Goal: Transaction & Acquisition: Book appointment/travel/reservation

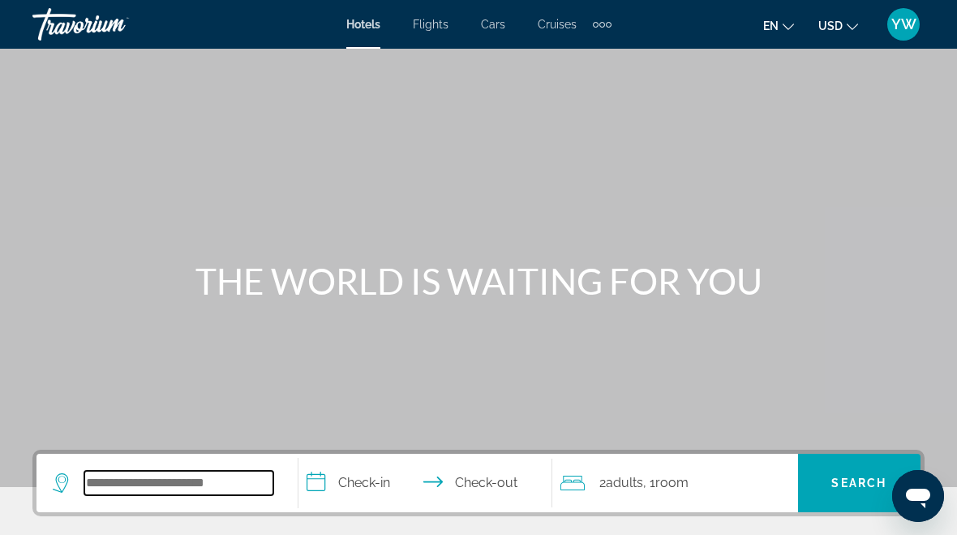
click at [154, 480] on input "Search widget" at bounding box center [178, 483] width 189 height 24
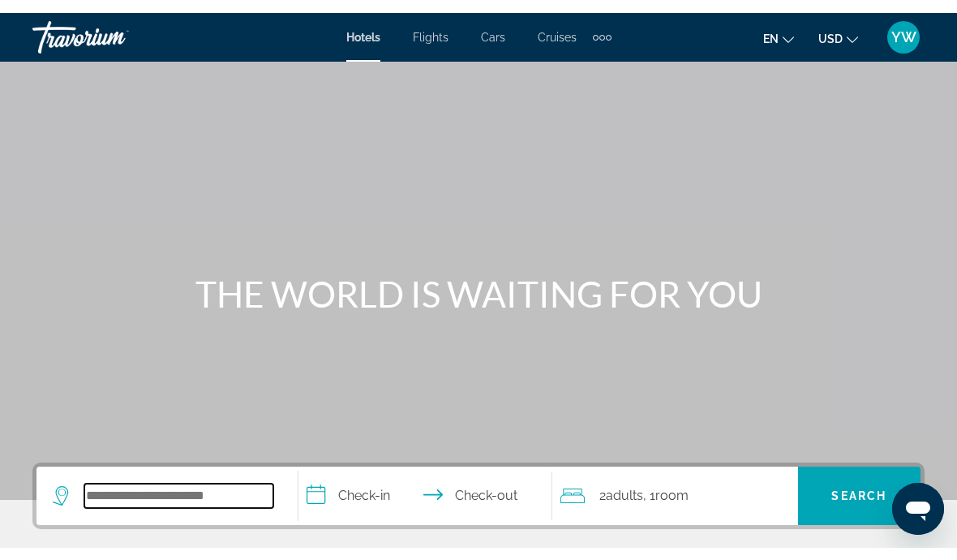
scroll to position [52, 0]
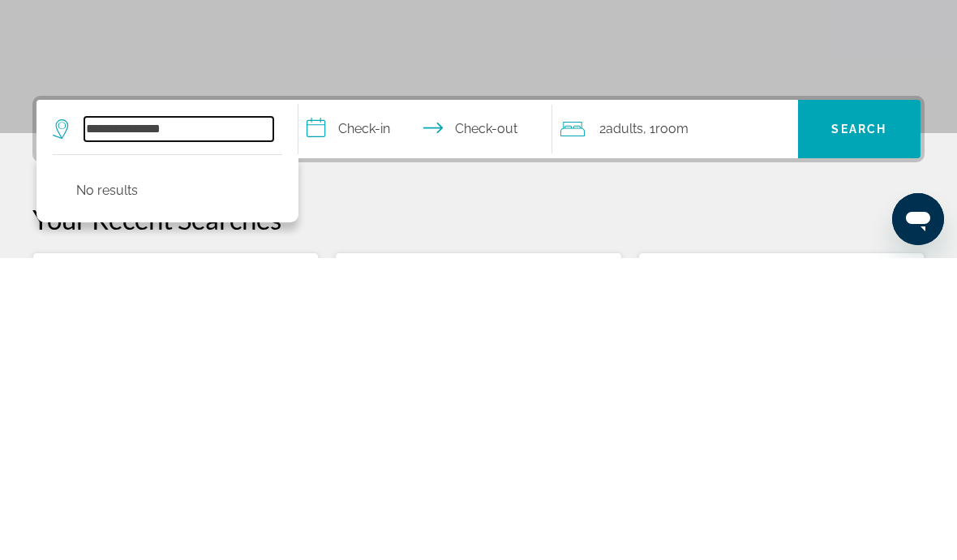
type input "**********"
click at [354, 402] on input "**********" at bounding box center [429, 433] width 260 height 63
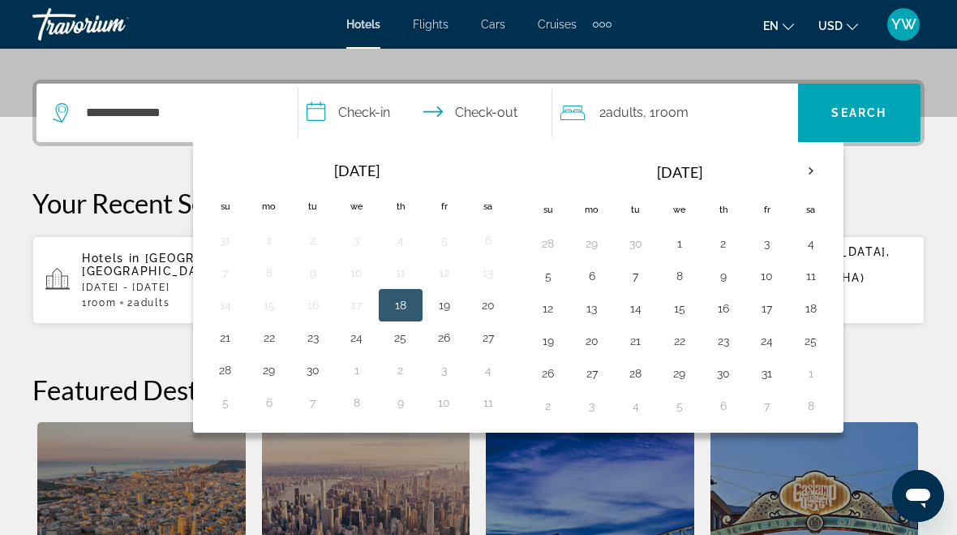
scroll to position [397, 0]
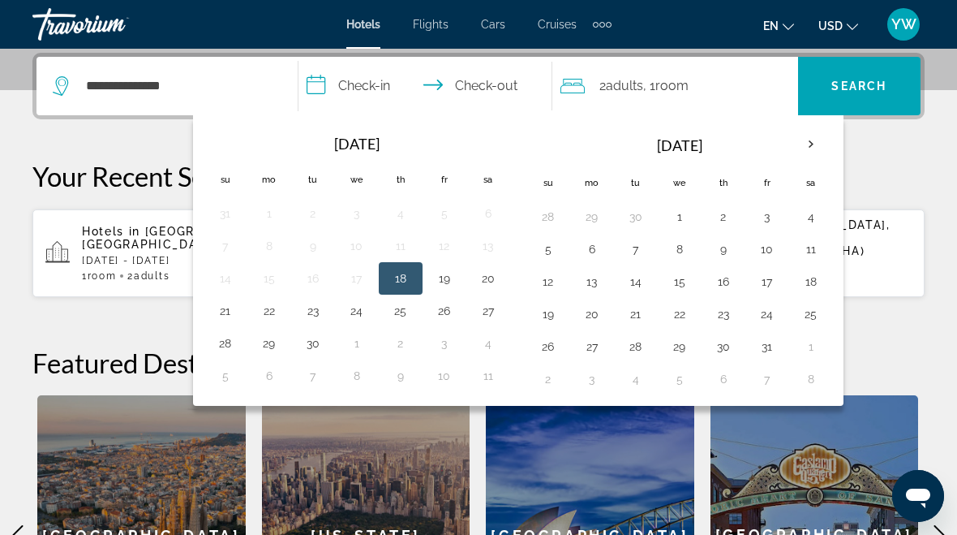
click at [357, 308] on button "24" at bounding box center [357, 310] width 26 height 23
click at [490, 79] on input "**********" at bounding box center [429, 88] width 260 height 63
click at [445, 313] on button "26" at bounding box center [445, 310] width 26 height 23
type input "**********"
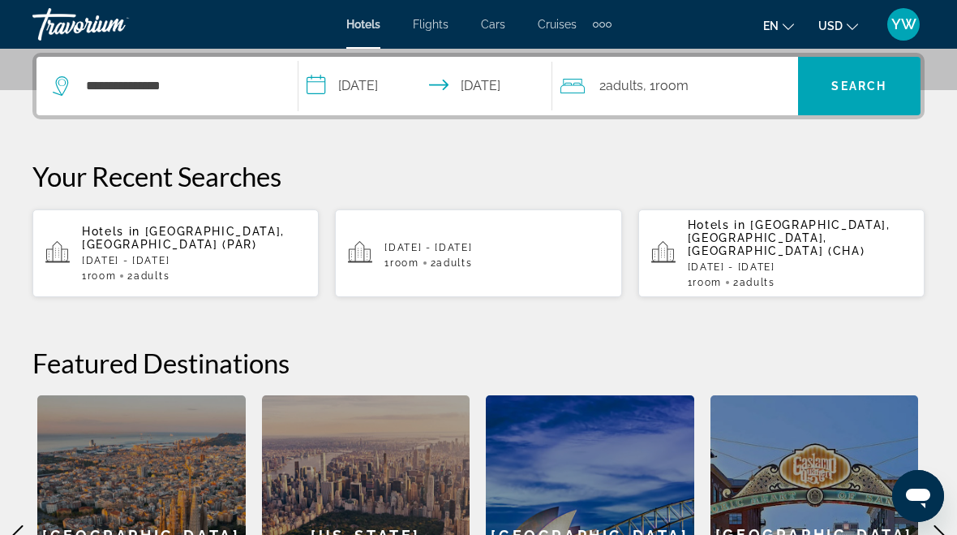
click at [860, 81] on span "Search" at bounding box center [859, 86] width 55 height 13
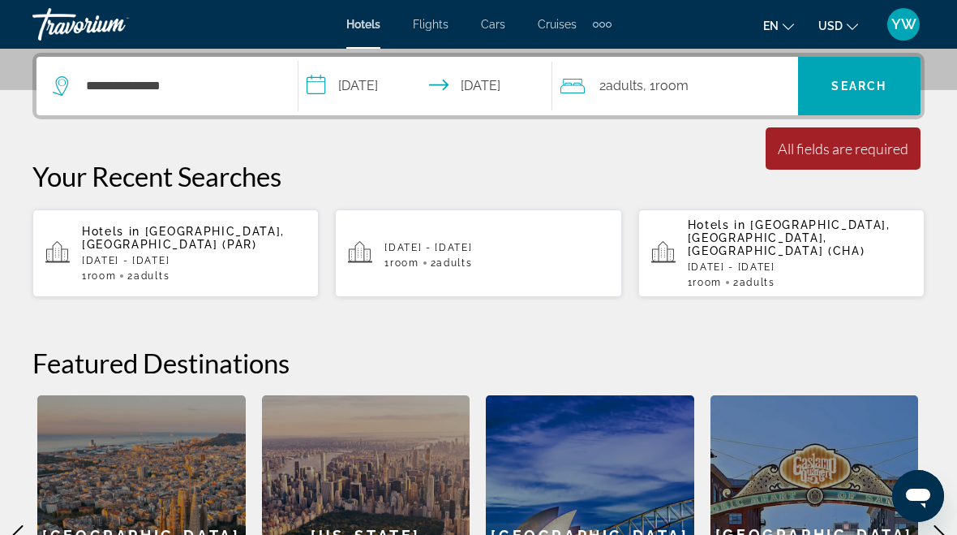
click at [858, 150] on div "All fields are required" at bounding box center [843, 149] width 131 height 18
click at [243, 86] on input "**********" at bounding box center [178, 86] width 189 height 24
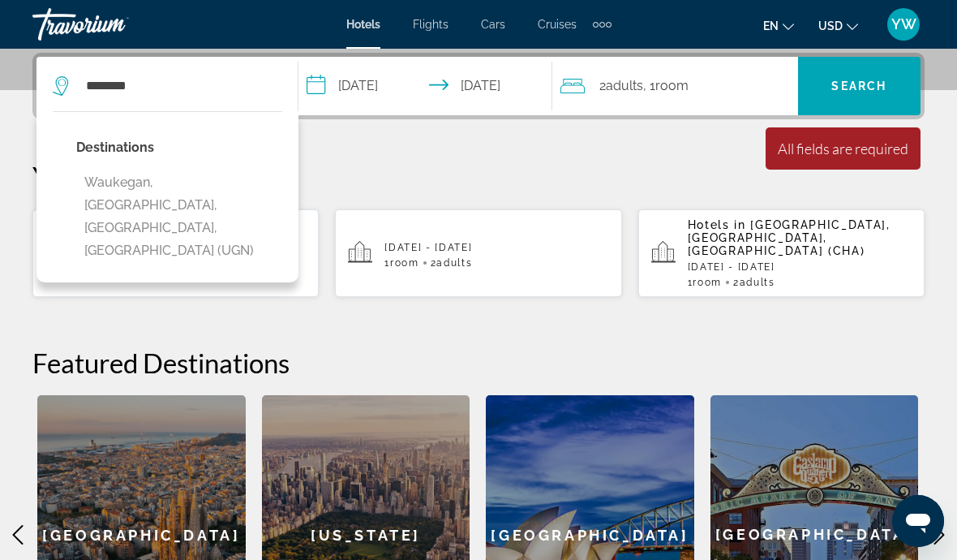
click at [233, 184] on button "Waukegan, [GEOGRAPHIC_DATA], [GEOGRAPHIC_DATA], [GEOGRAPHIC_DATA] (UGN)" at bounding box center [179, 216] width 206 height 99
type input "**********"
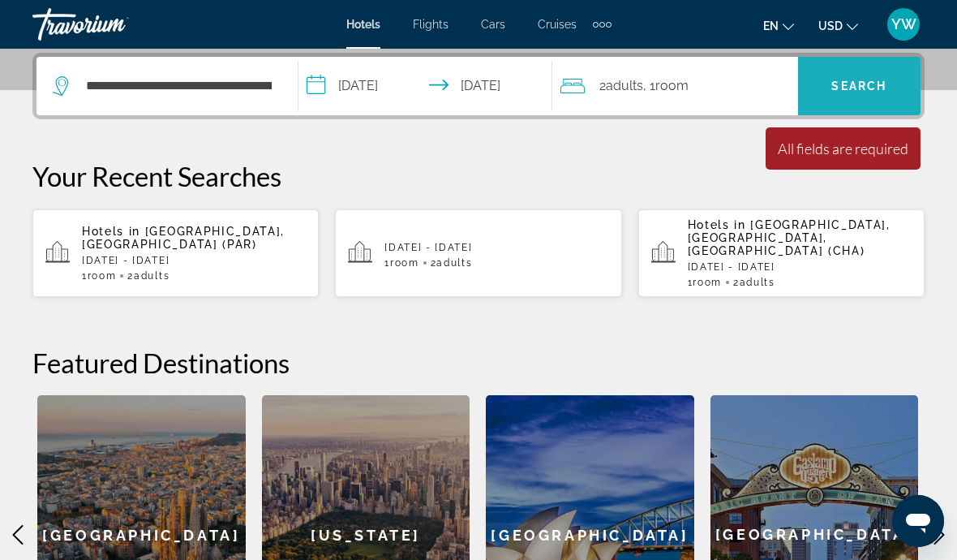
click at [852, 81] on span "Search" at bounding box center [859, 86] width 55 height 13
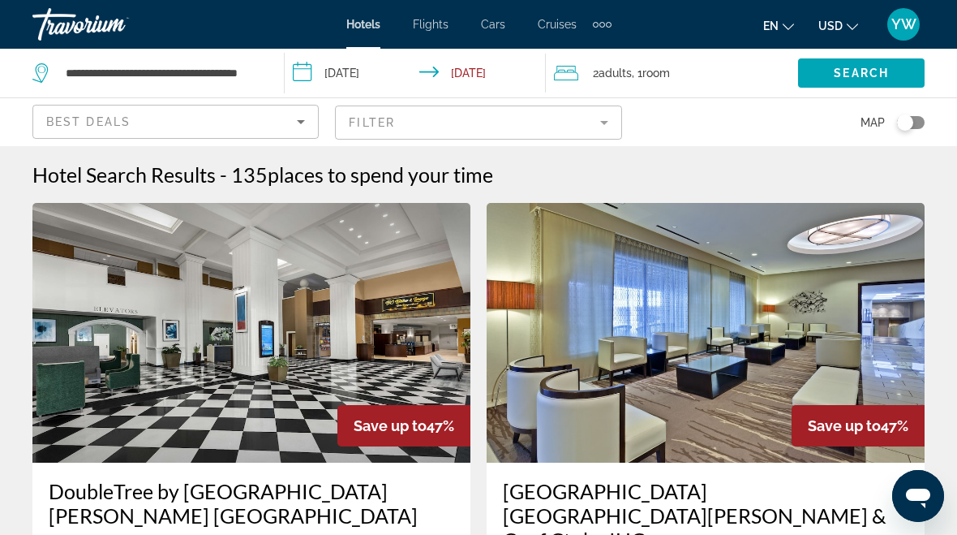
click at [615, 131] on mat-form-field "Filter" at bounding box center [478, 122] width 286 height 34
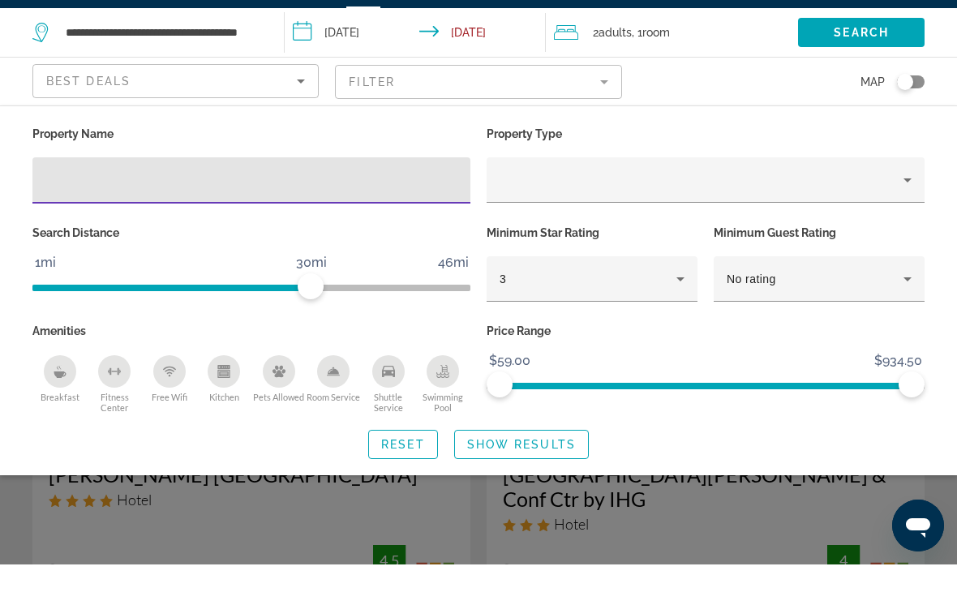
click at [906, 211] on icon "Property type" at bounding box center [907, 220] width 19 height 19
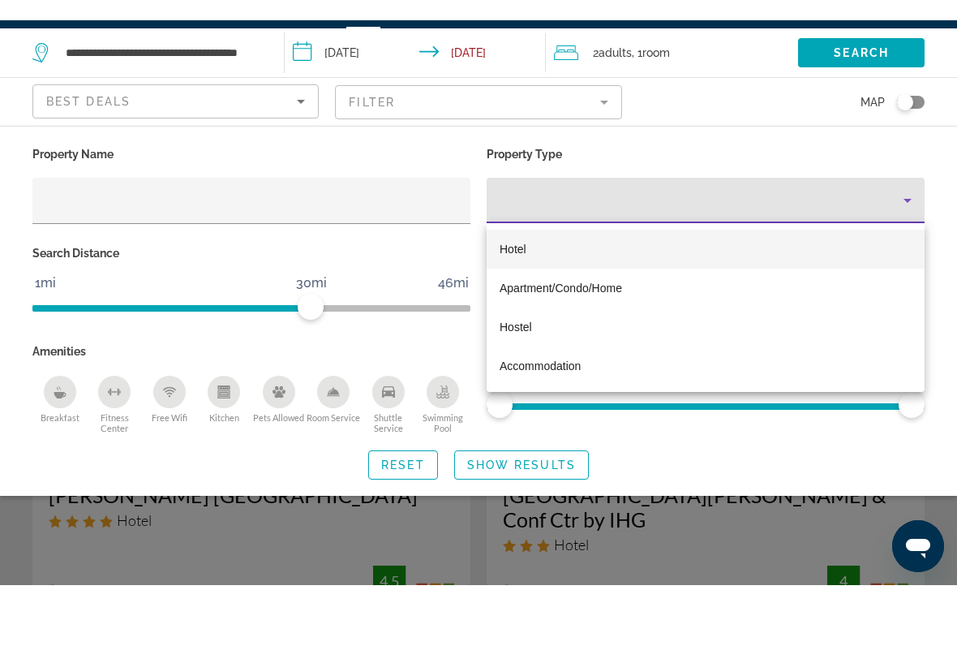
scroll to position [41, 0]
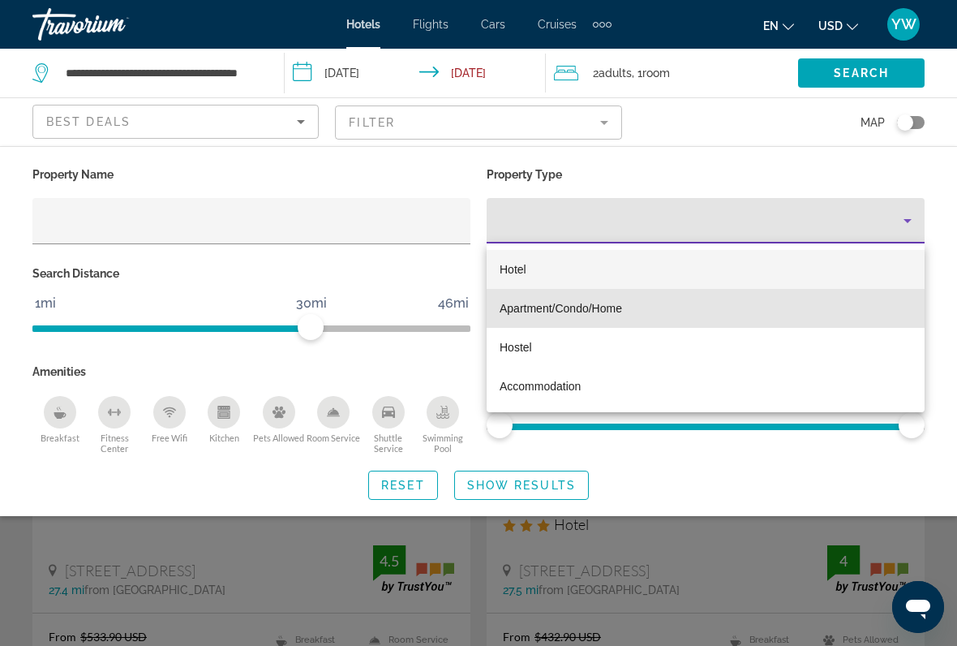
click at [620, 310] on span "Apartment/Condo/Home" at bounding box center [561, 308] width 123 height 13
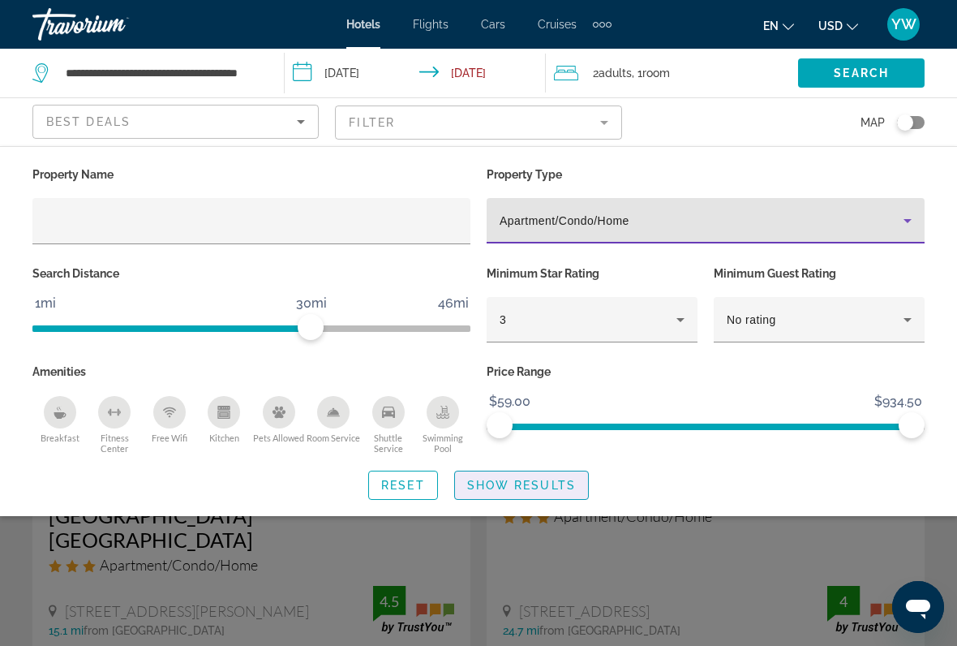
click at [543, 483] on span "Show Results" at bounding box center [521, 485] width 109 height 13
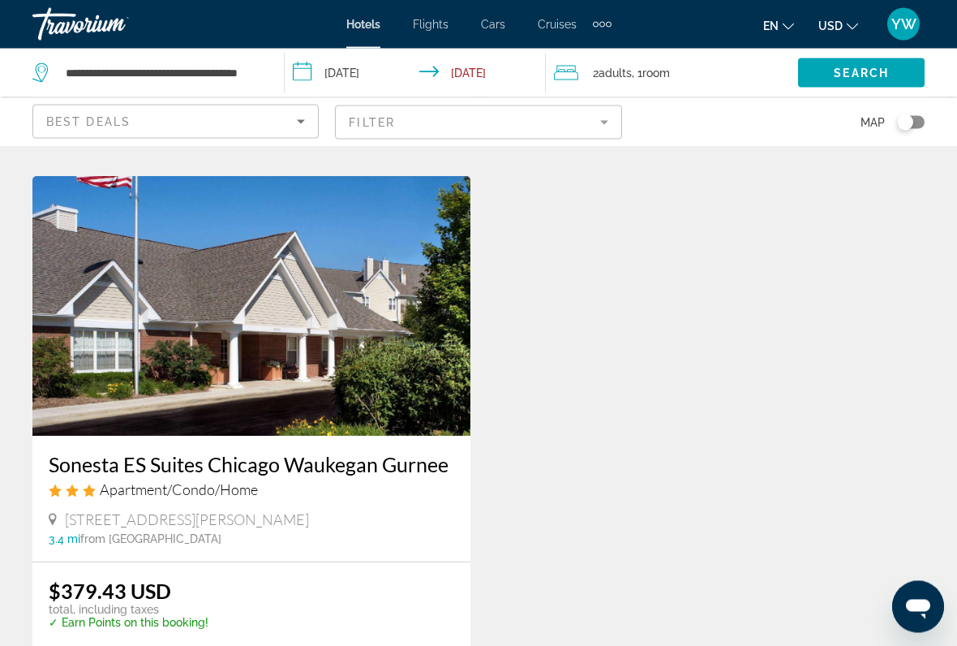
scroll to position [3124, 0]
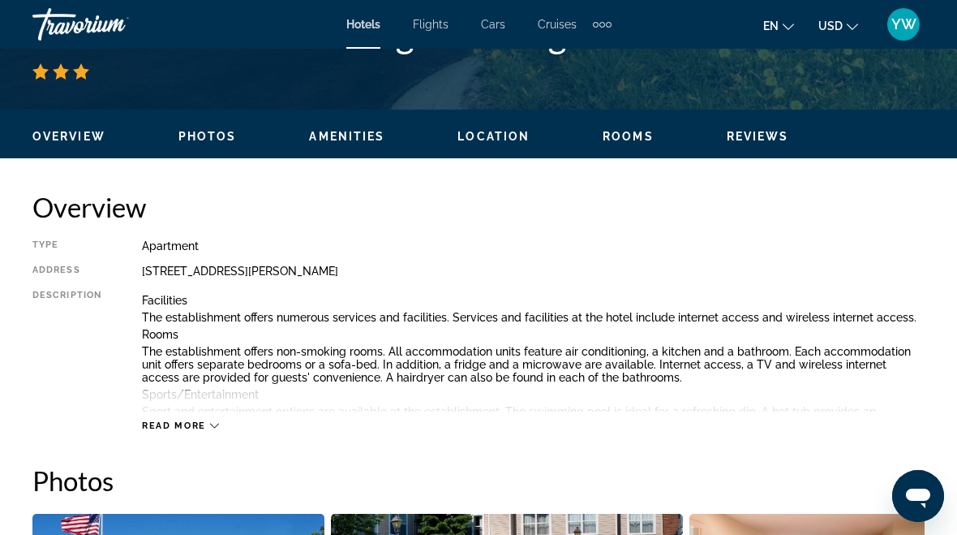
scroll to position [708, 0]
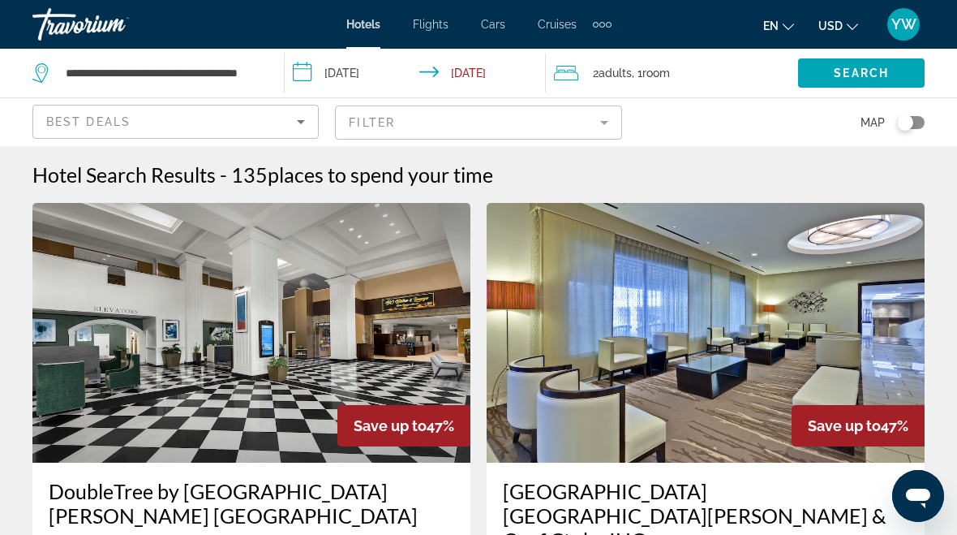
click at [608, 124] on mat-form-field "Filter" at bounding box center [478, 122] width 286 height 34
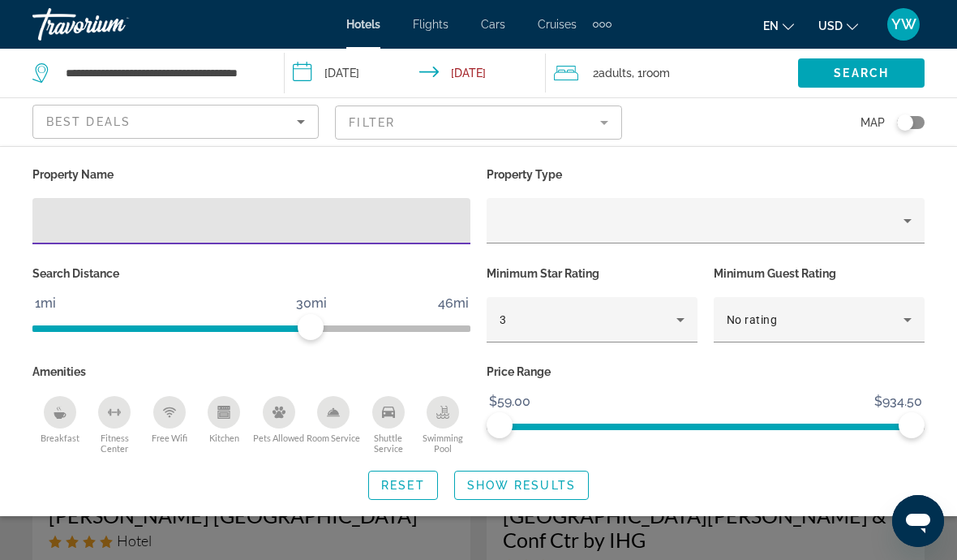
click at [347, 191] on div "Property Name" at bounding box center [251, 212] width 454 height 99
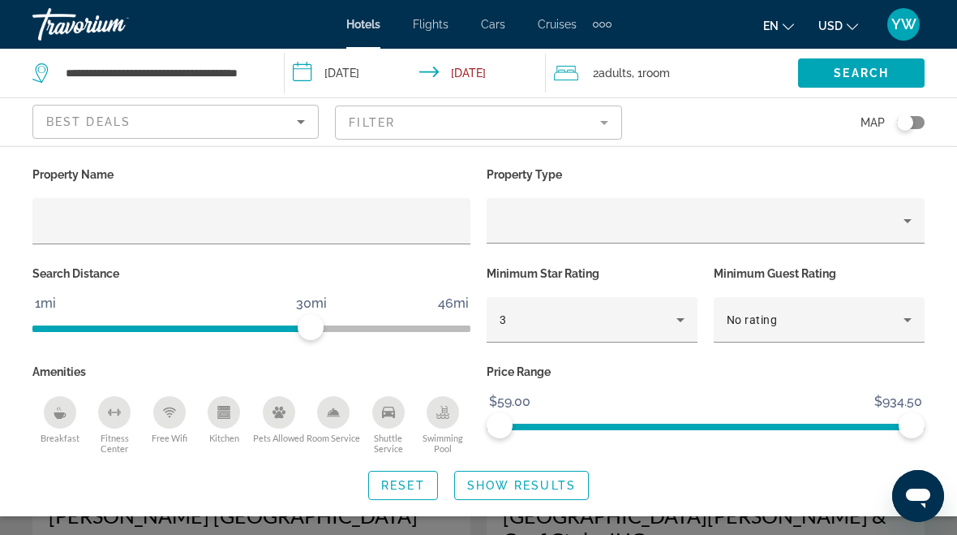
click at [302, 220] on input "Hotel Filters" at bounding box center [251, 221] width 412 height 19
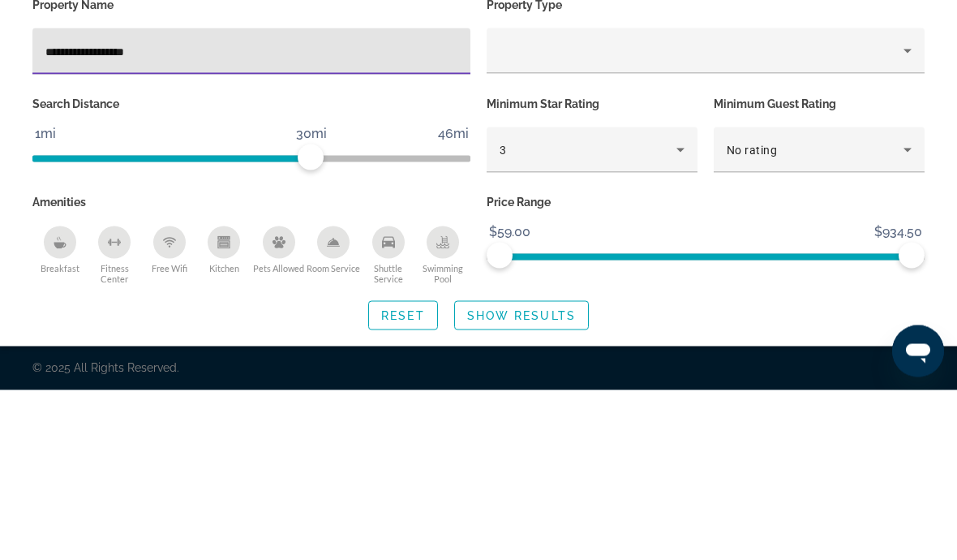
type input "**********"
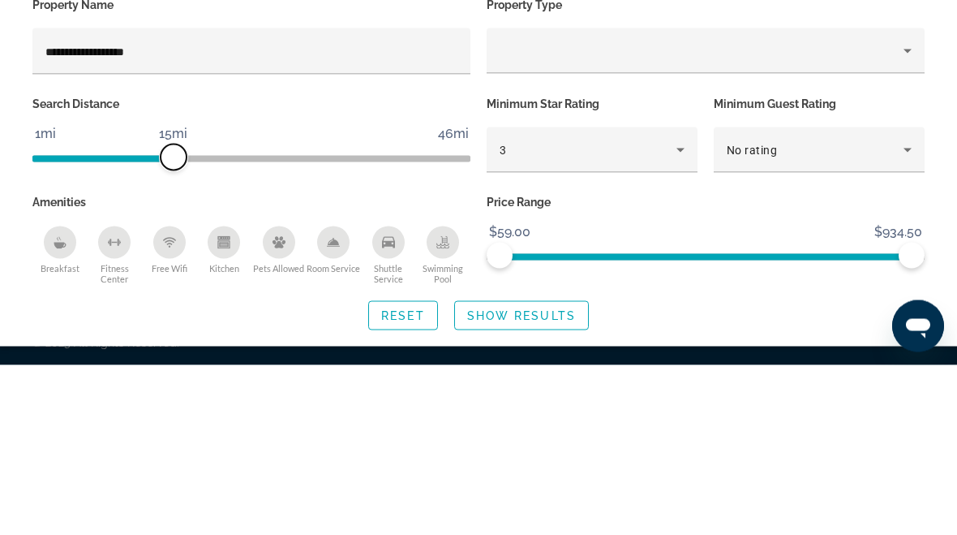
scroll to position [45, 0]
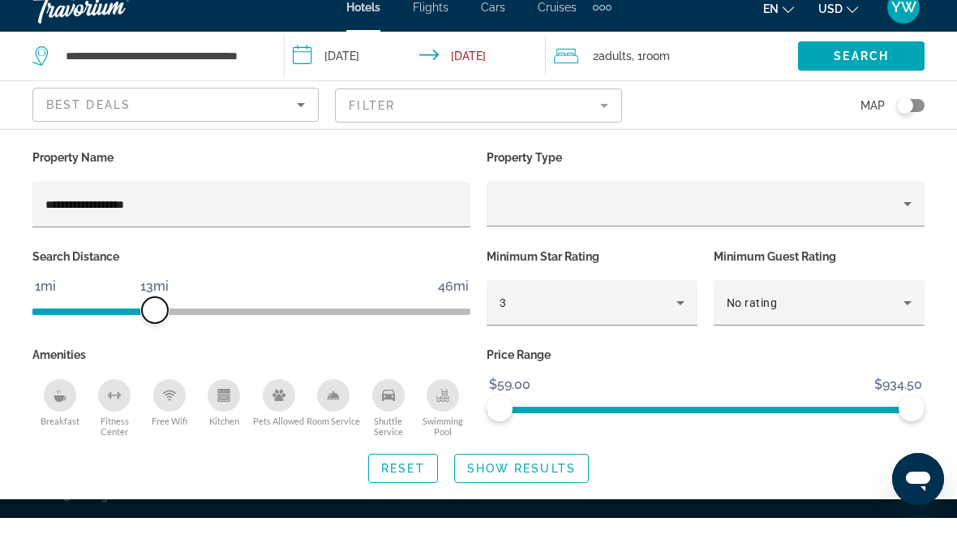
scroll to position [55, 0]
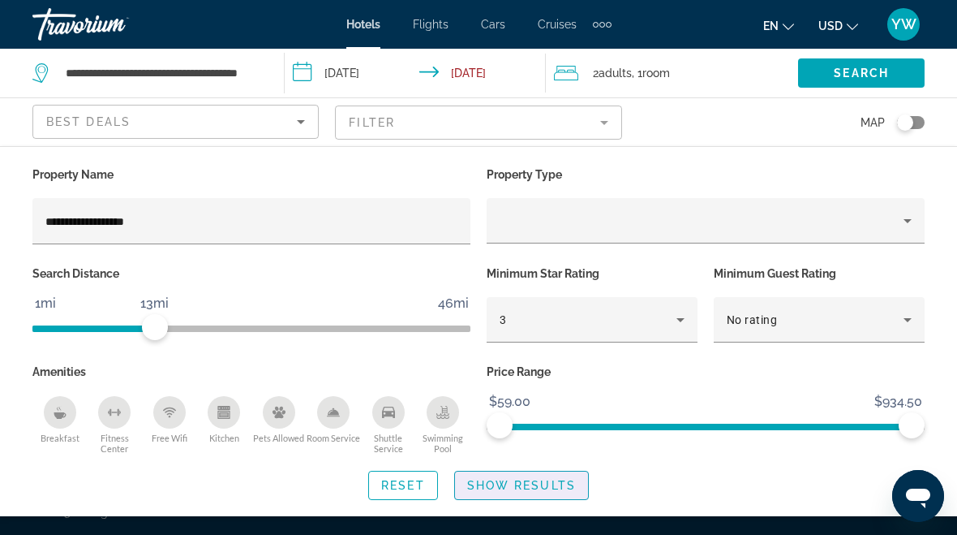
click at [530, 497] on span "Search widget" at bounding box center [521, 485] width 133 height 39
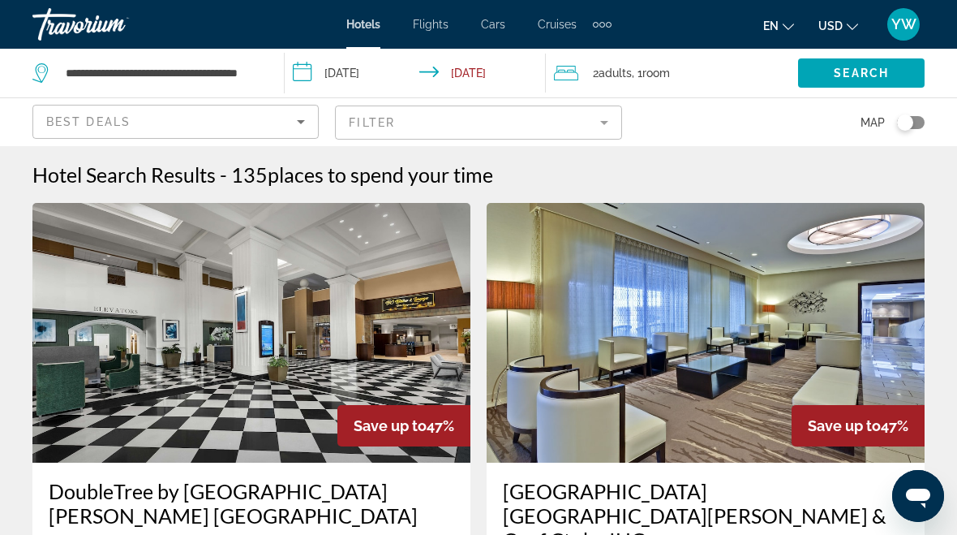
click at [614, 118] on mat-form-field "Filter" at bounding box center [478, 122] width 286 height 34
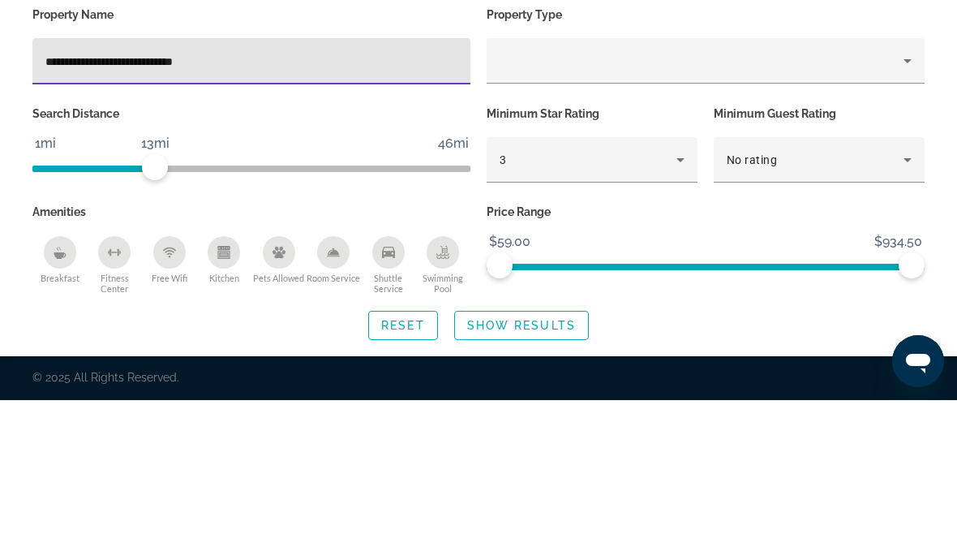
type input "**********"
click at [701, 262] on div "Minimum Star Rating 3" at bounding box center [592, 311] width 227 height 98
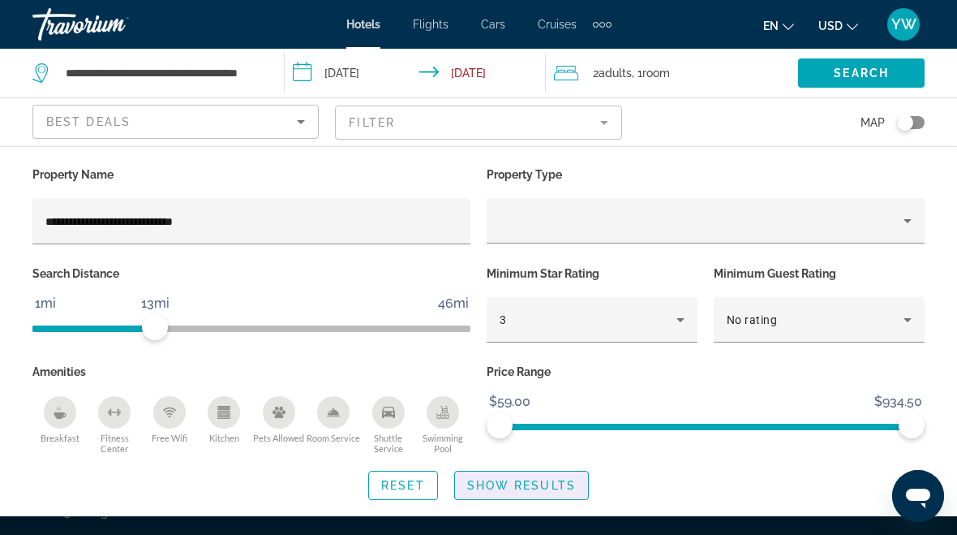
click at [524, 491] on span "Search widget" at bounding box center [521, 485] width 133 height 39
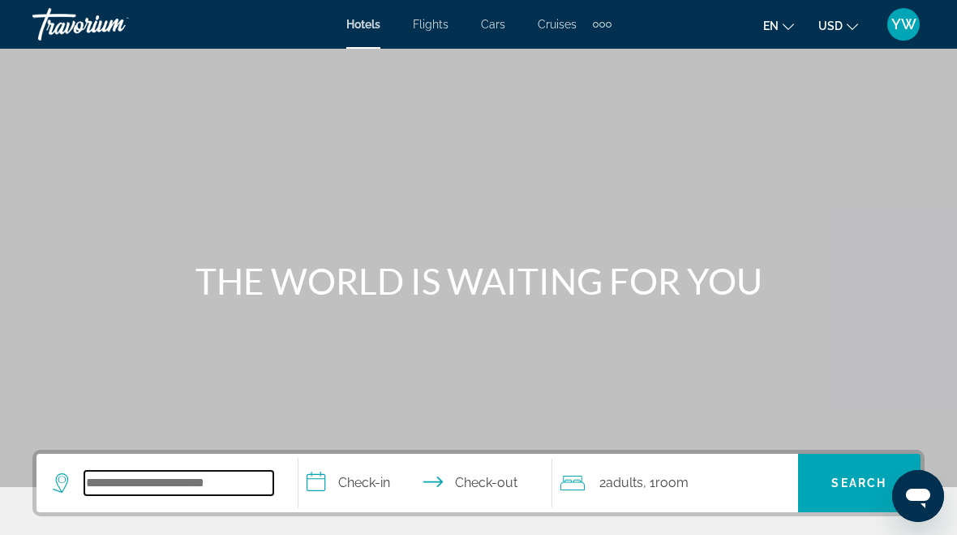
click at [213, 480] on input "Search widget" at bounding box center [178, 483] width 189 height 24
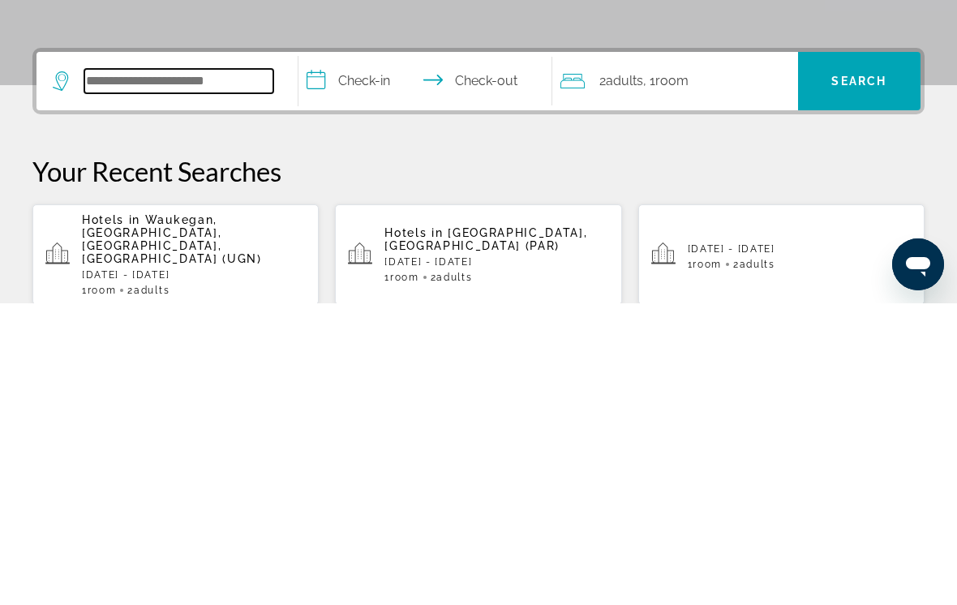
scroll to position [129, 0]
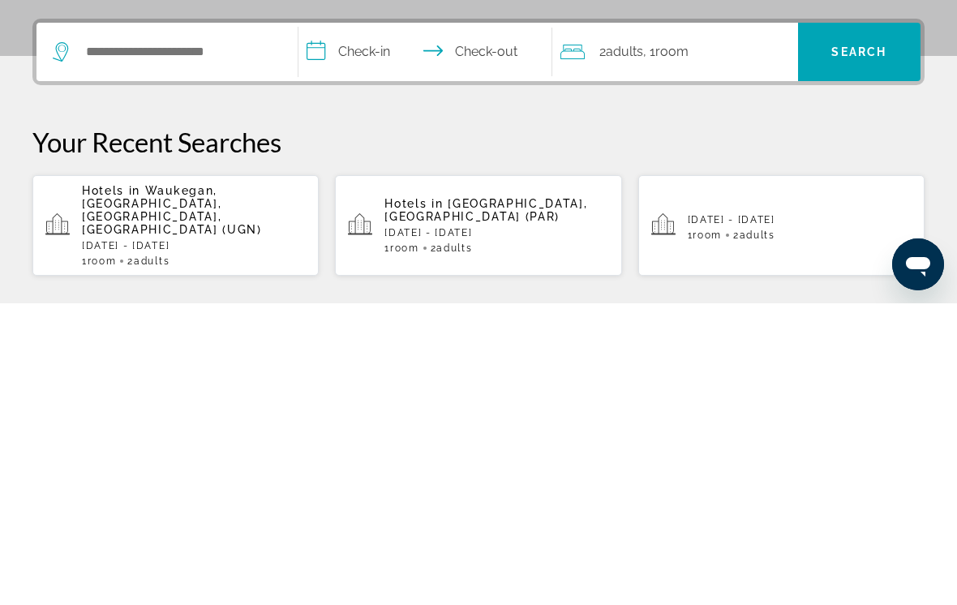
click at [216, 486] on p "Hotels in Waukegan, Chicago, IL, United States (UGN)" at bounding box center [194, 512] width 224 height 52
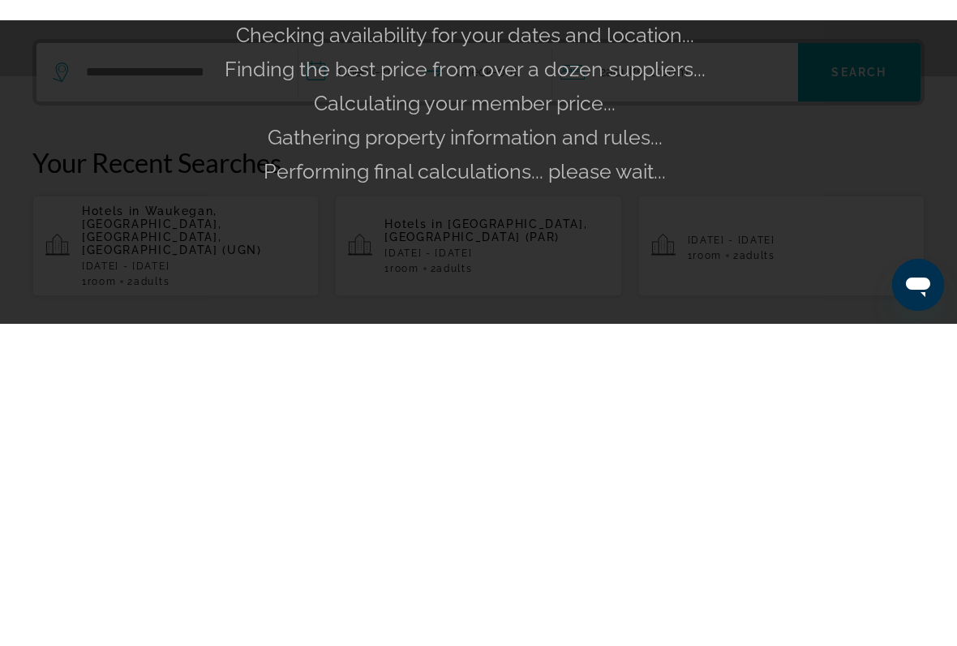
scroll to position [432, 0]
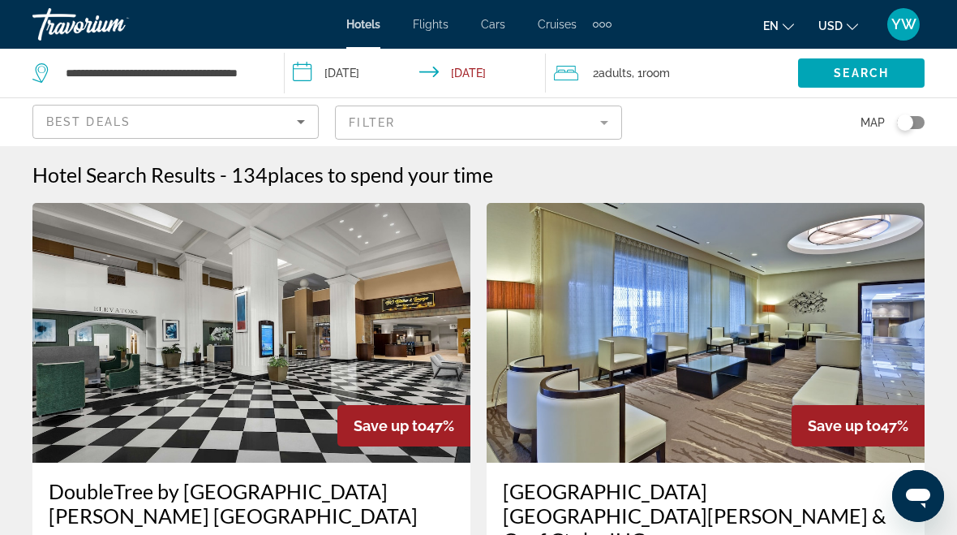
click at [606, 109] on mat-form-field "Filter" at bounding box center [478, 122] width 286 height 34
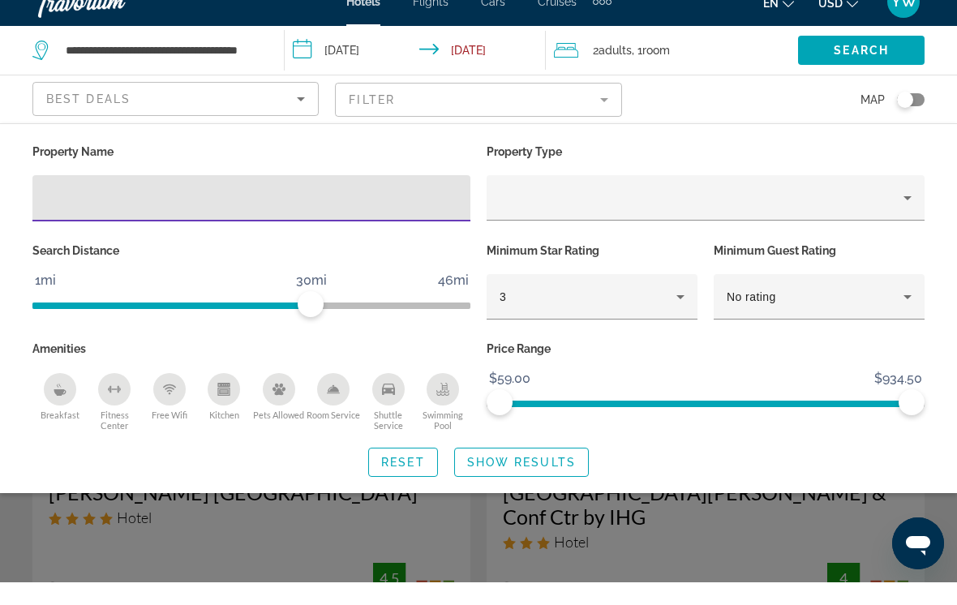
click at [606, 105] on mat-form-field "Filter" at bounding box center [478, 122] width 286 height 34
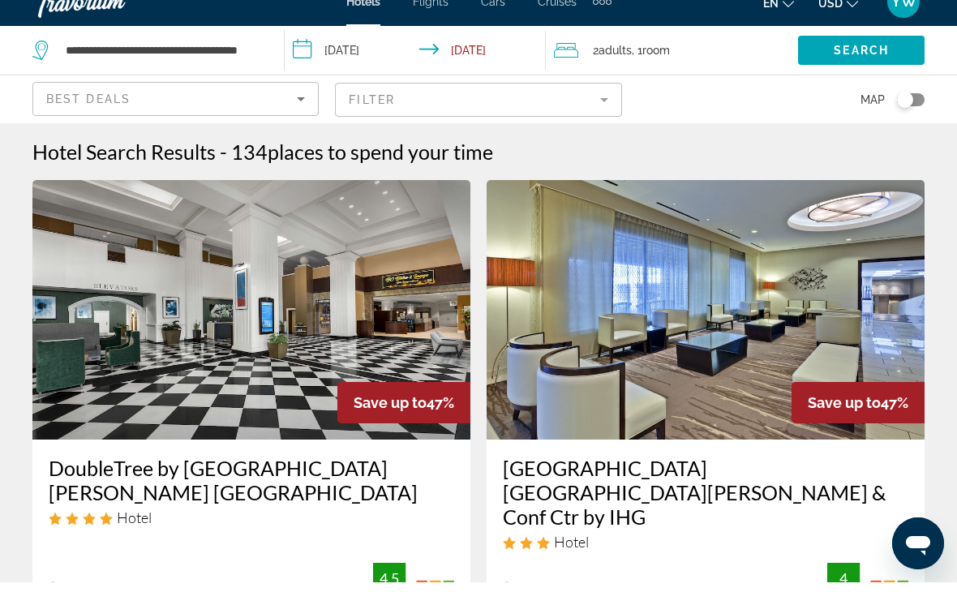
scroll to position [23, 0]
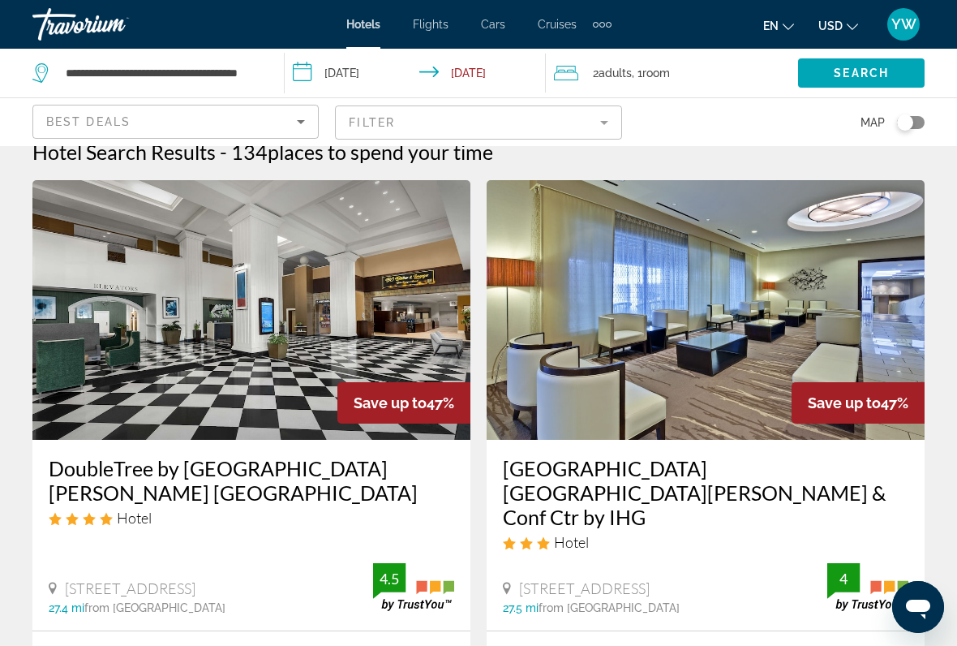
click at [605, 110] on mat-form-field "Filter" at bounding box center [478, 122] width 286 height 34
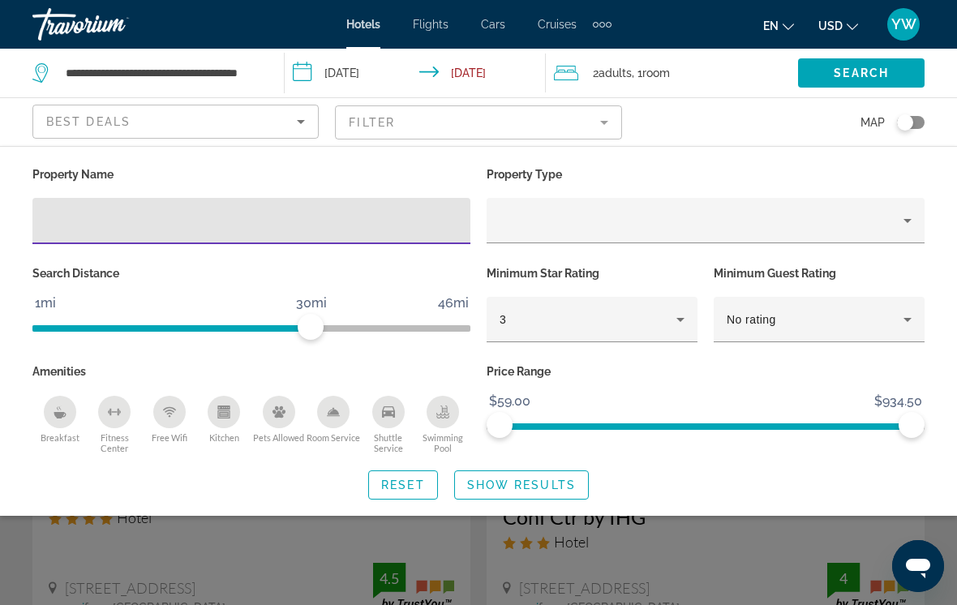
click at [313, 214] on input "Hotel Filters" at bounding box center [251, 221] width 412 height 19
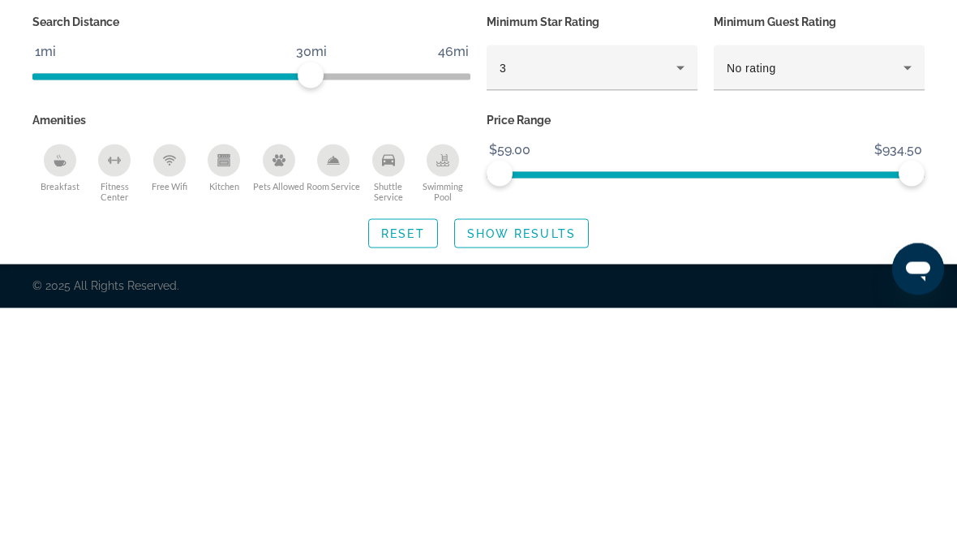
type input "**********"
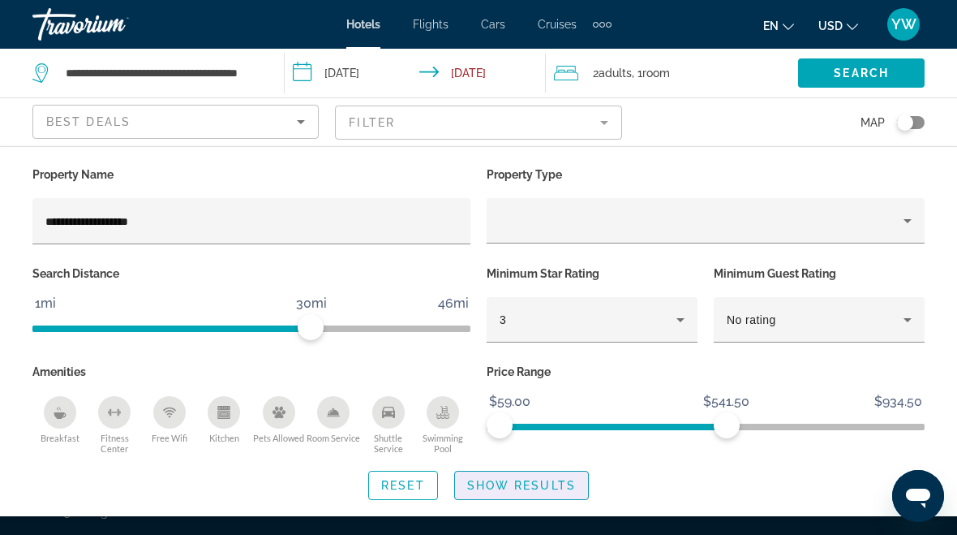
click at [531, 486] on span "Show Results" at bounding box center [521, 485] width 109 height 13
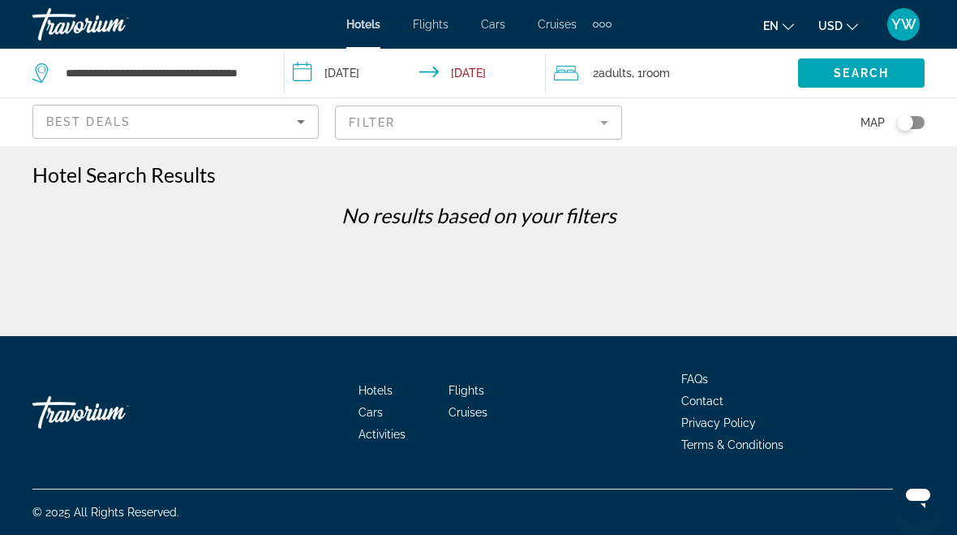
click at [610, 120] on mat-form-field "Filter" at bounding box center [478, 122] width 286 height 34
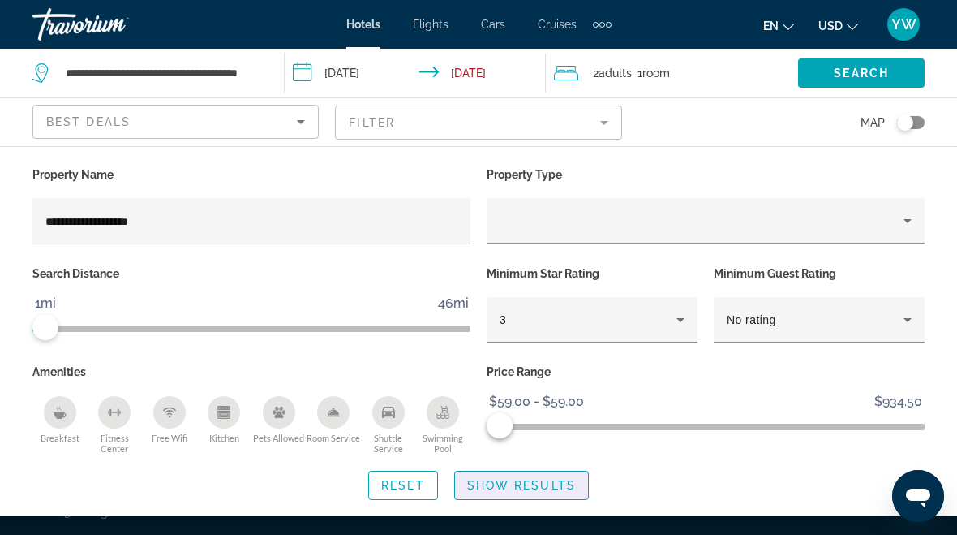
click at [527, 480] on span "Show Results" at bounding box center [521, 485] width 109 height 13
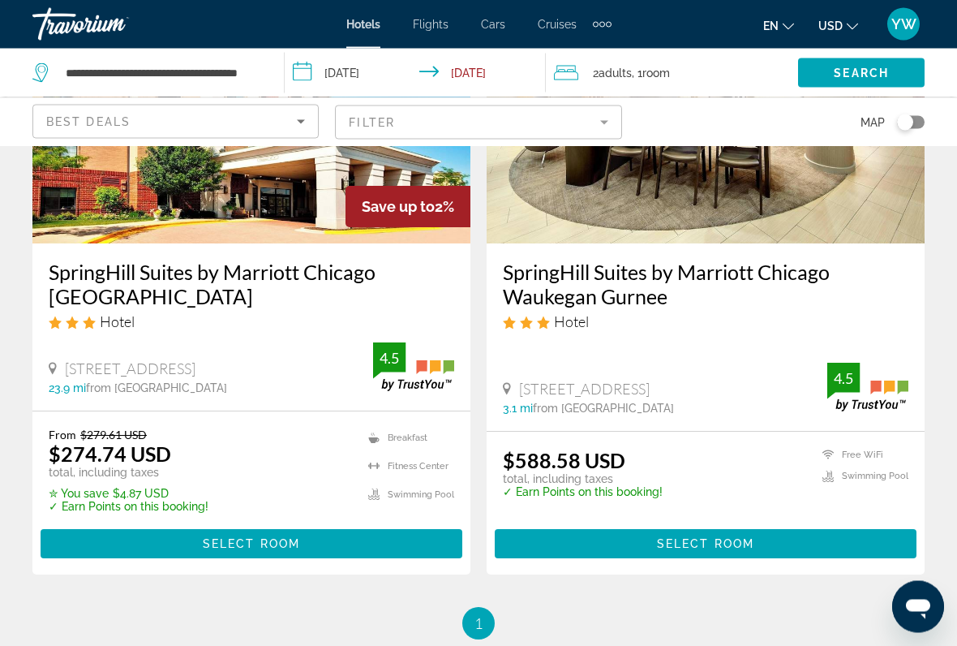
scroll to position [841, 0]
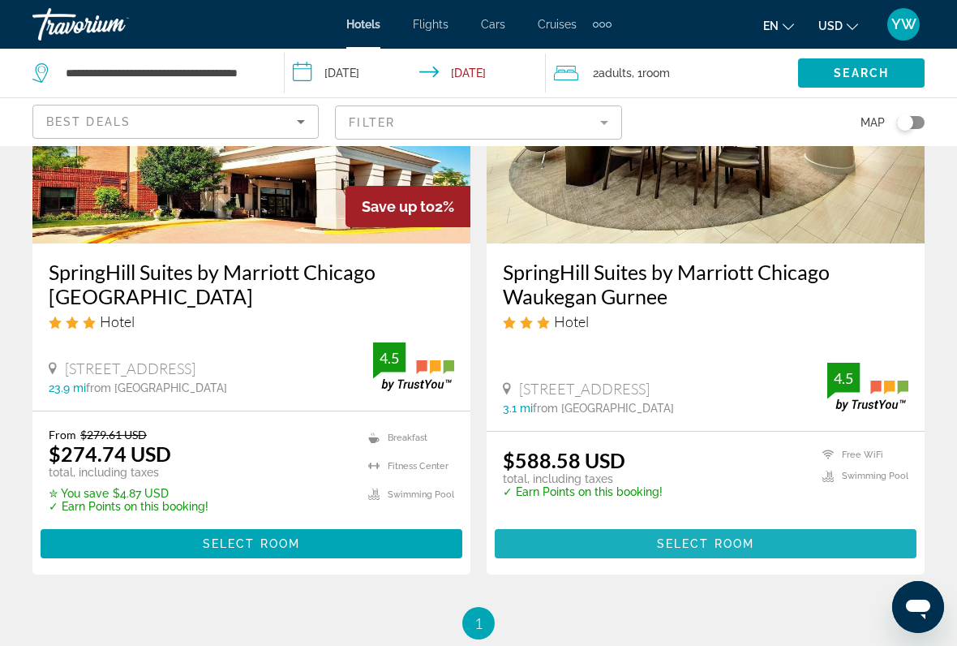
click at [666, 534] on span "Main content" at bounding box center [706, 543] width 422 height 39
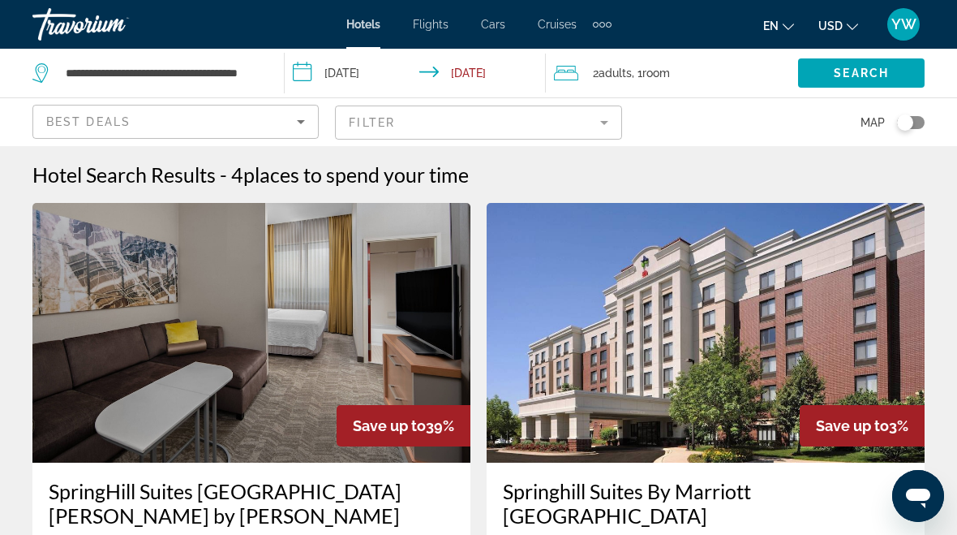
click at [361, 124] on mat-form-field "Filter" at bounding box center [478, 122] width 286 height 34
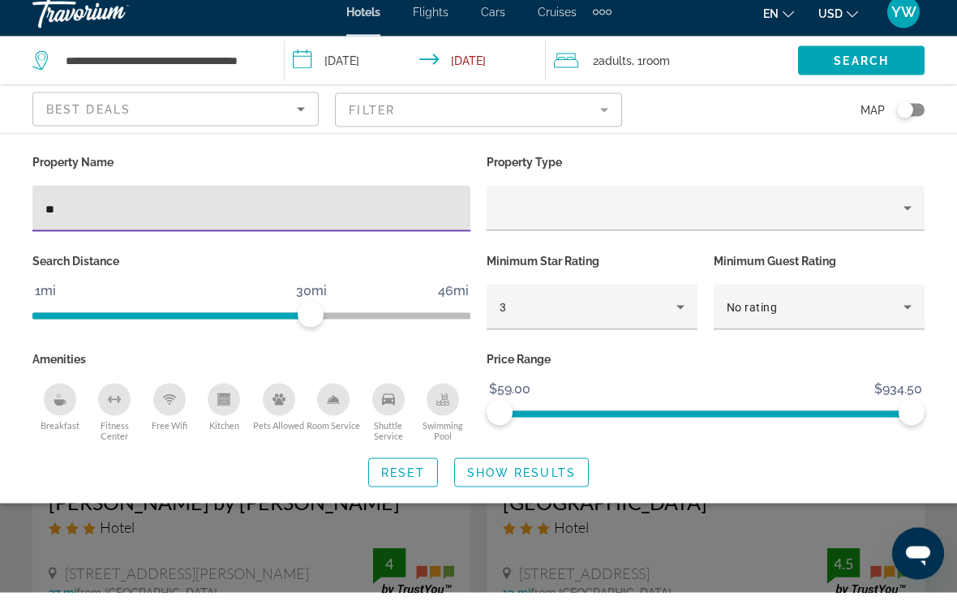
type input "*"
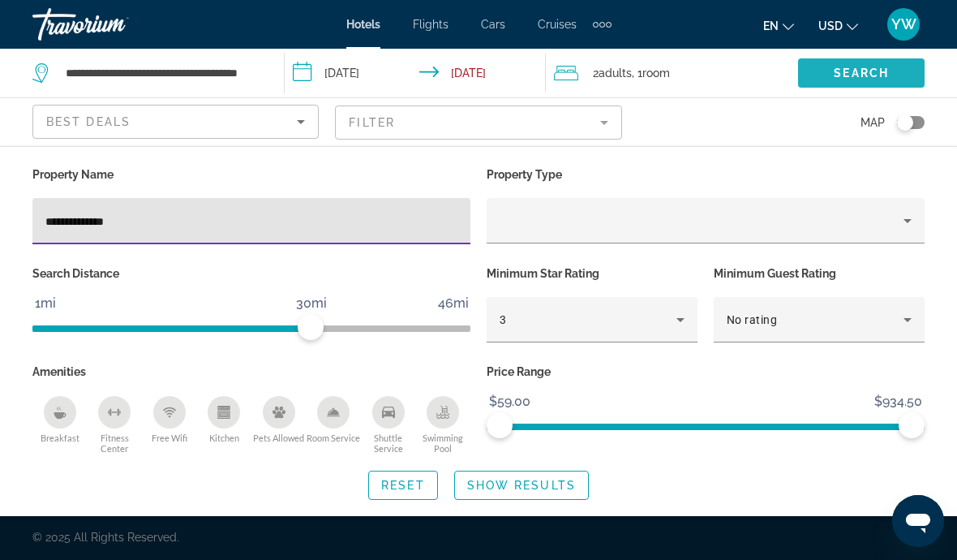
type input "**********"
click at [841, 56] on span "Search widget" at bounding box center [861, 73] width 127 height 39
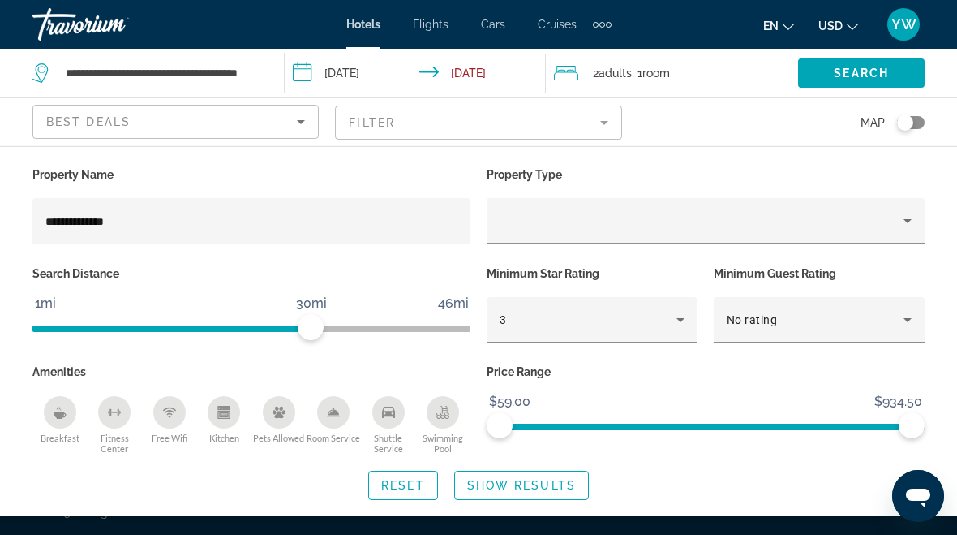
click at [519, 488] on span "Show Results" at bounding box center [521, 485] width 109 height 13
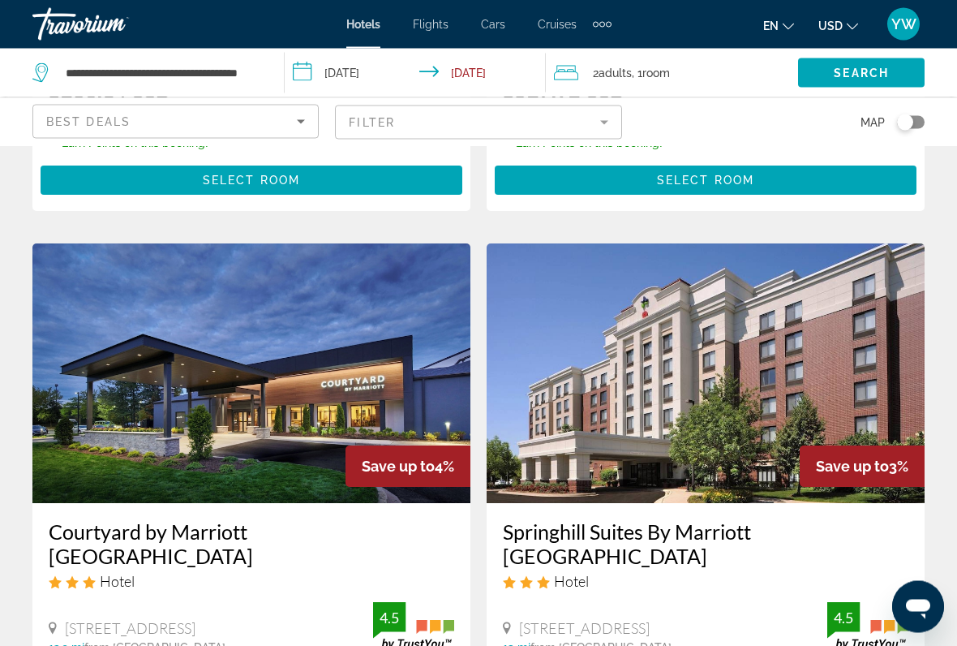
scroll to position [583, 0]
